Goal: Navigation & Orientation: Find specific page/section

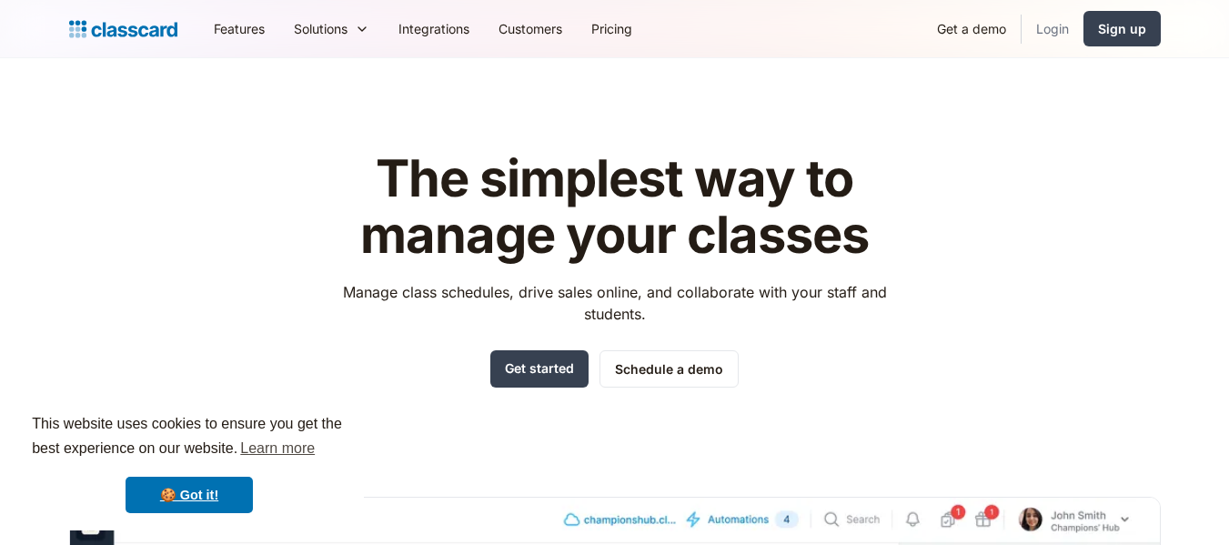
click at [1063, 24] on link "Login" at bounding box center [1052, 28] width 62 height 41
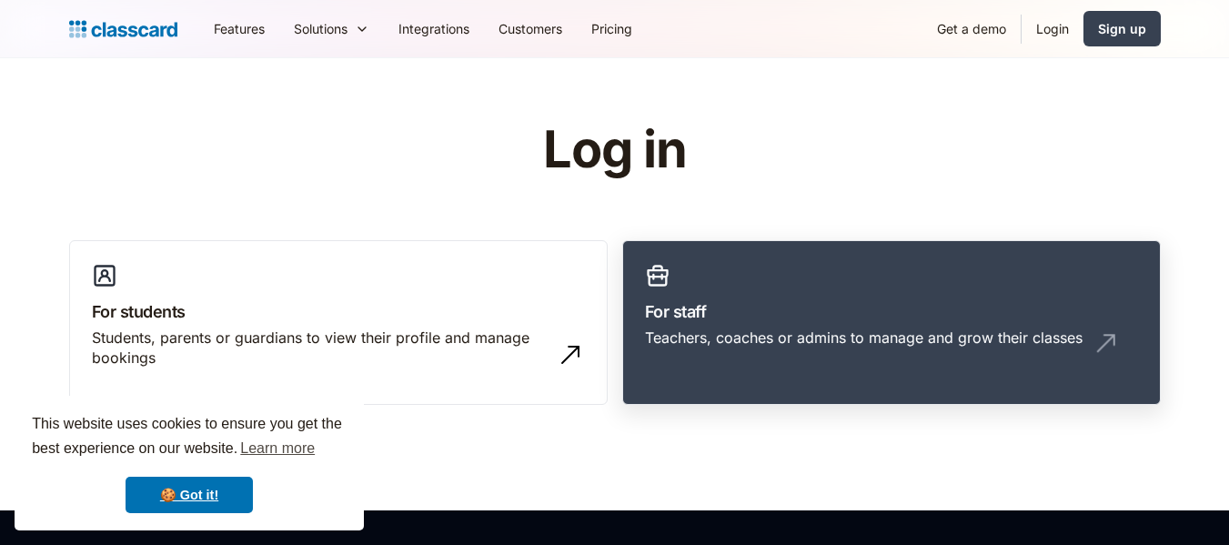
click at [895, 281] on link "For staff Teachers, coaches or admins to manage and grow their classes" at bounding box center [891, 323] width 538 height 166
